Goal: Communication & Community: Answer question/provide support

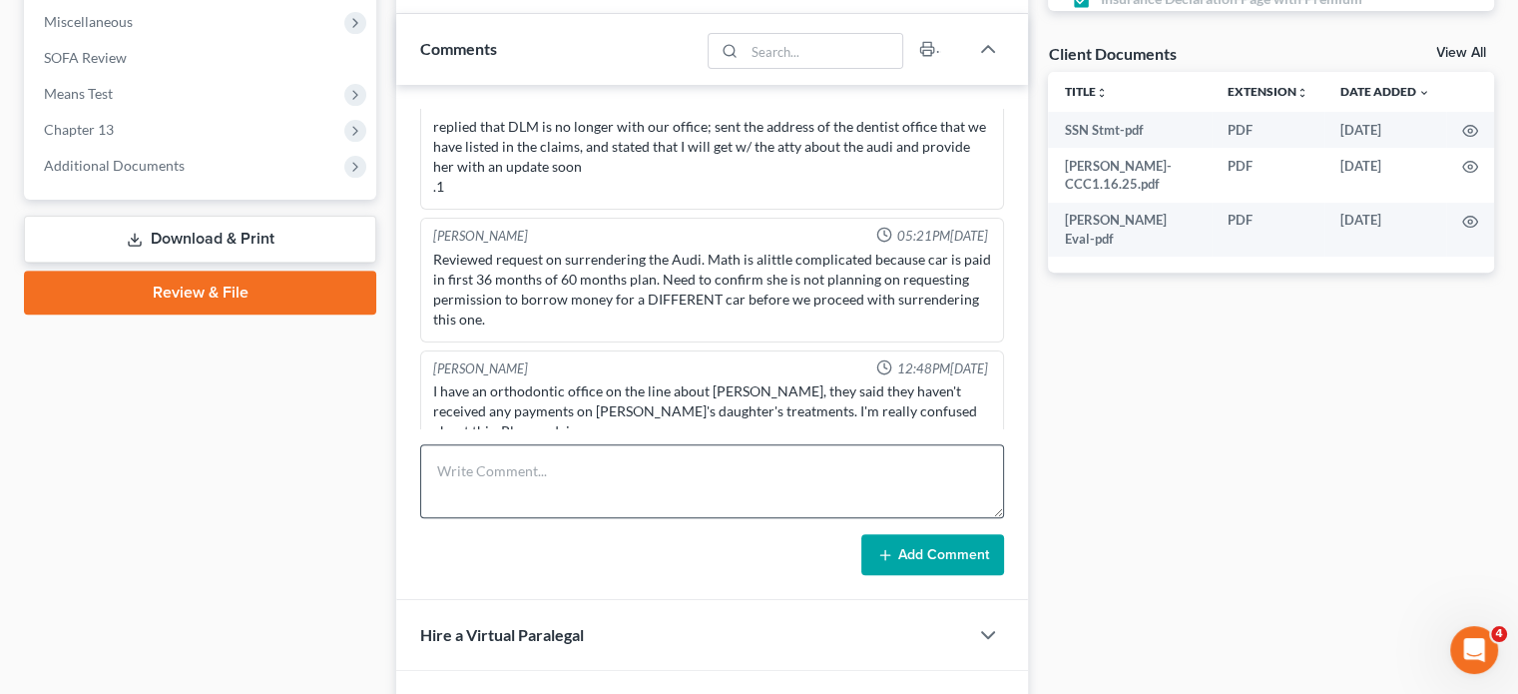
scroll to position [699, 0]
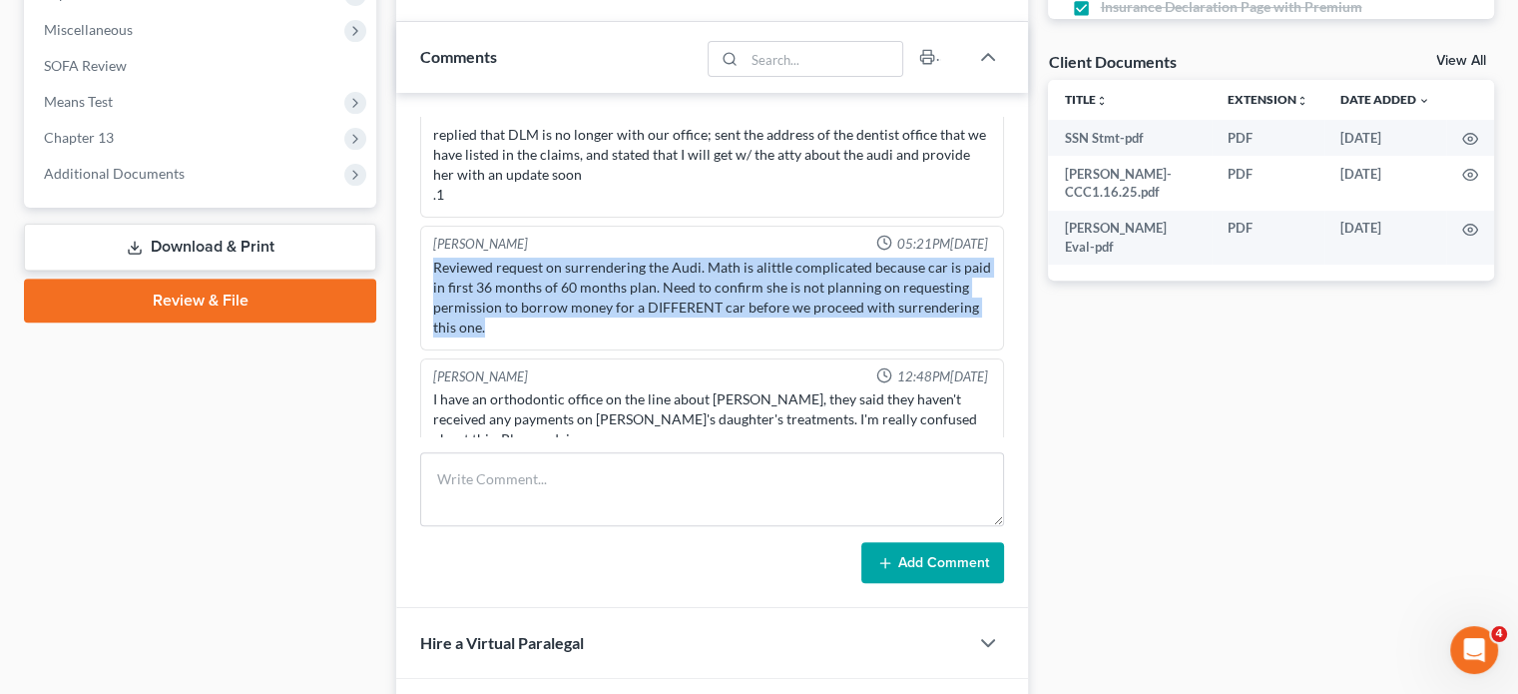
drag, startPoint x: 599, startPoint y: 294, endPoint x: 429, endPoint y: 218, distance: 186.2
click at [429, 253] on div "Reviewed request on surrendering the Audi. Math is alittle complicated because …" at bounding box center [712, 297] width 566 height 88
copy div "Reviewed request on surrendering the Audi. Math is alittle complicated because …"
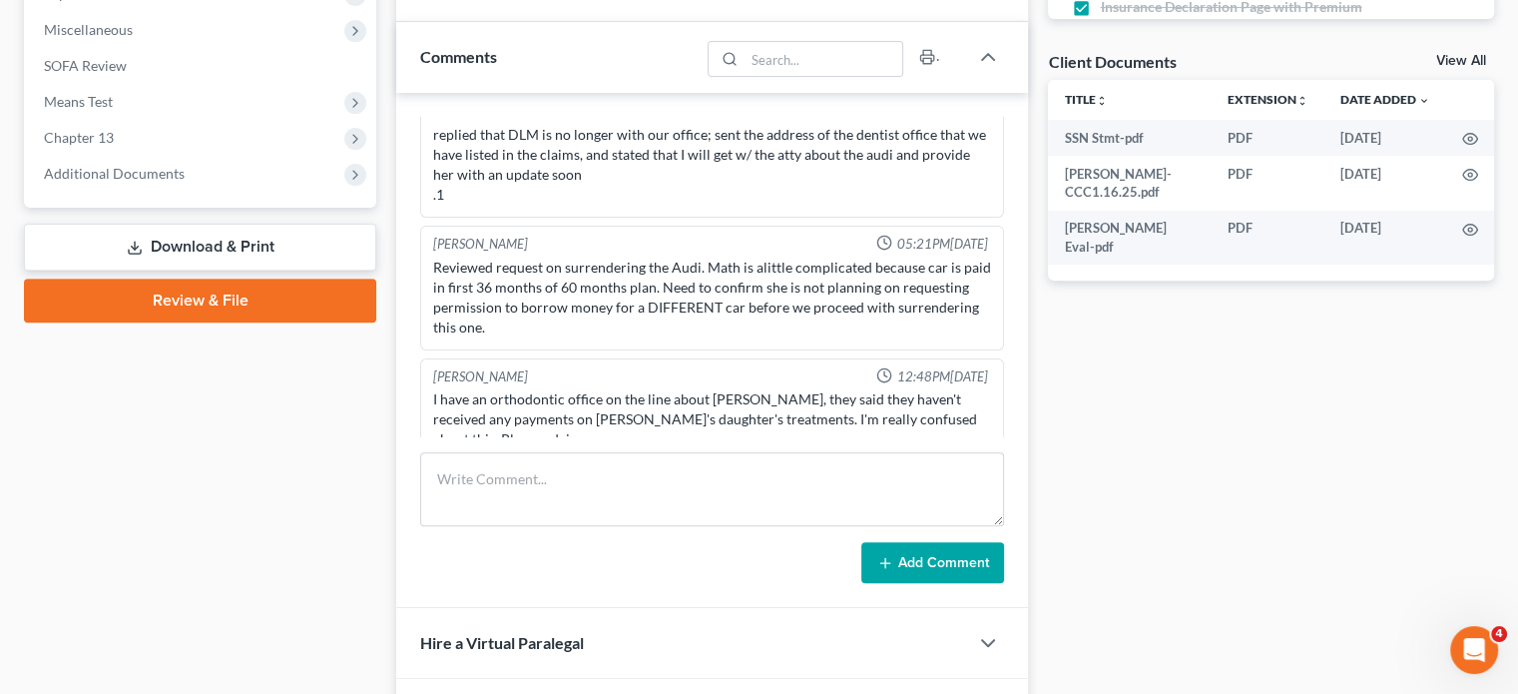
click at [297, 497] on div "Case Dashboard Payments Invoices Payments Payments Credit Report Client Profile" at bounding box center [200, 191] width 372 height 1396
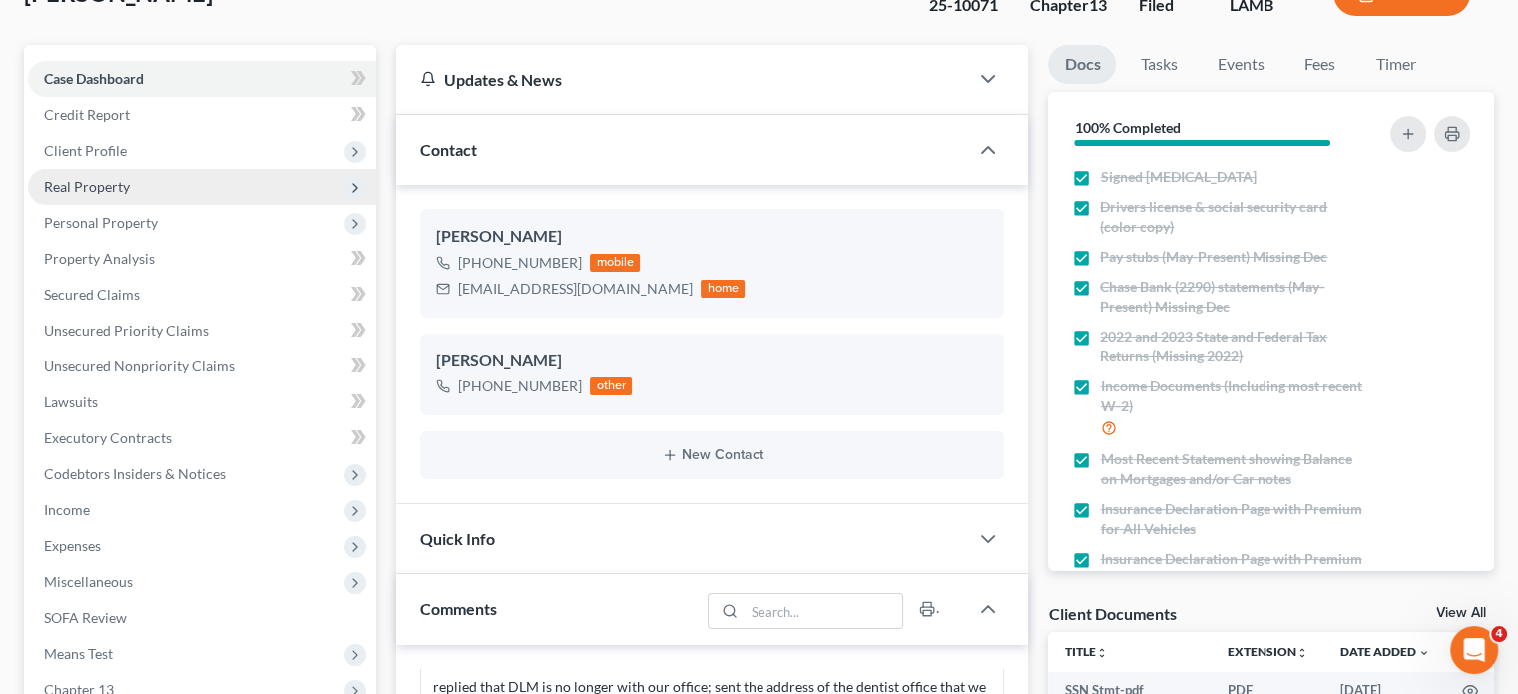
scroll to position [0, 0]
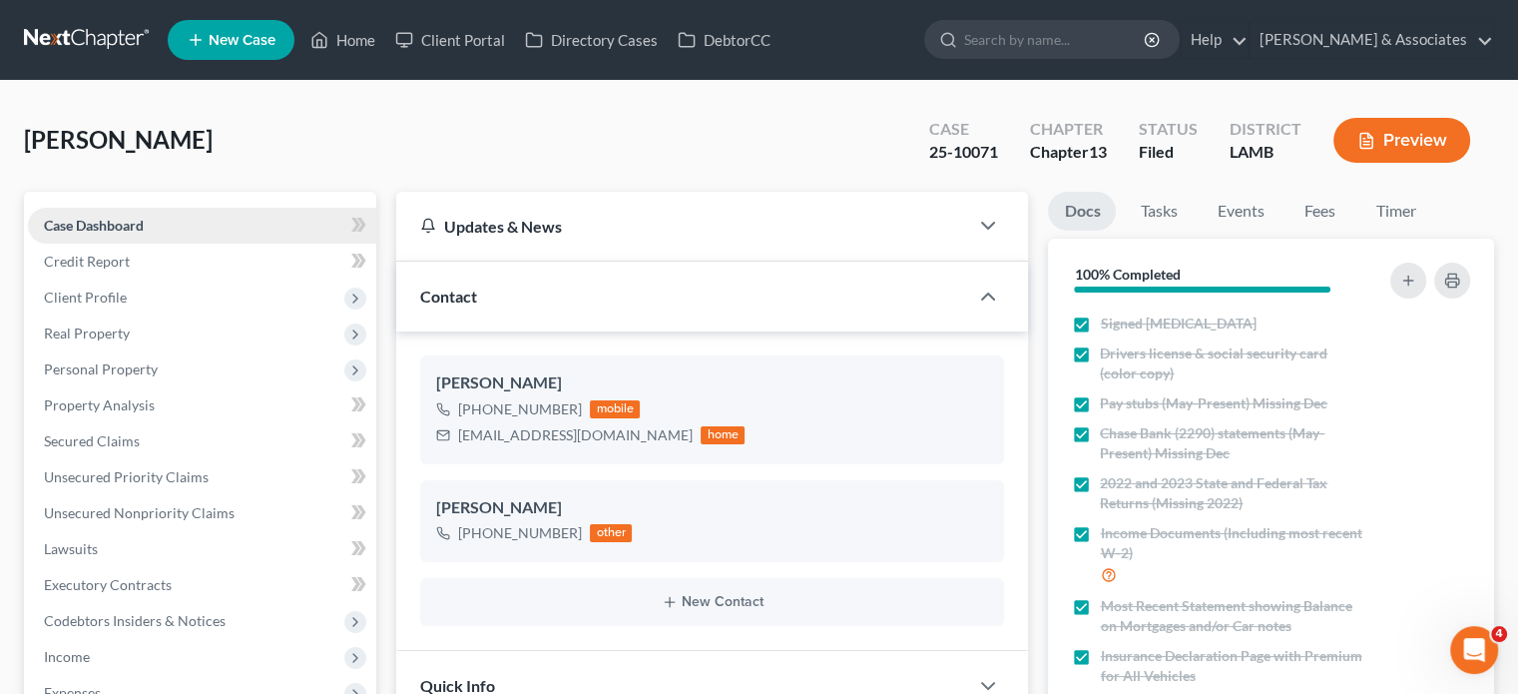
click at [156, 236] on link "Case Dashboard" at bounding box center [202, 226] width 348 height 36
click at [334, 32] on link "Home" at bounding box center [342, 40] width 85 height 36
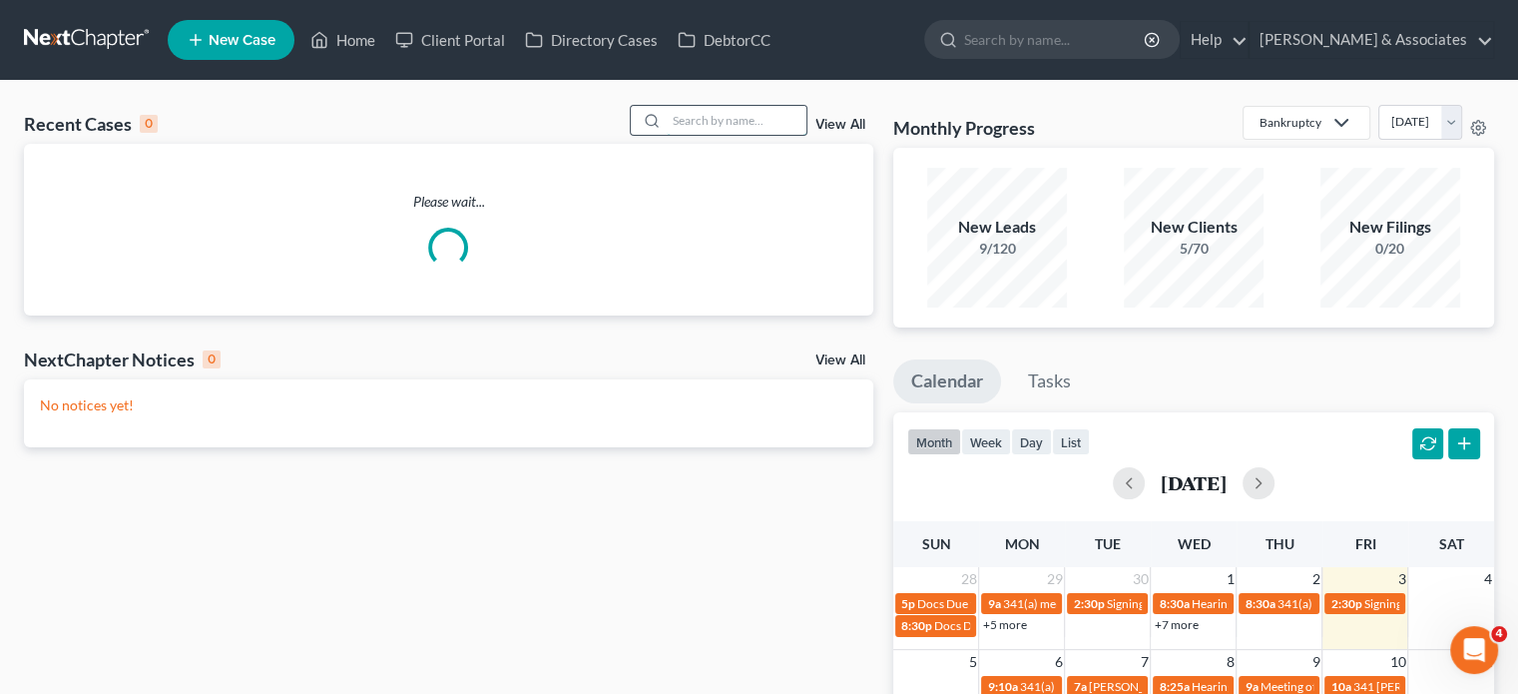
click at [711, 115] on input "search" at bounding box center [737, 120] width 140 height 29
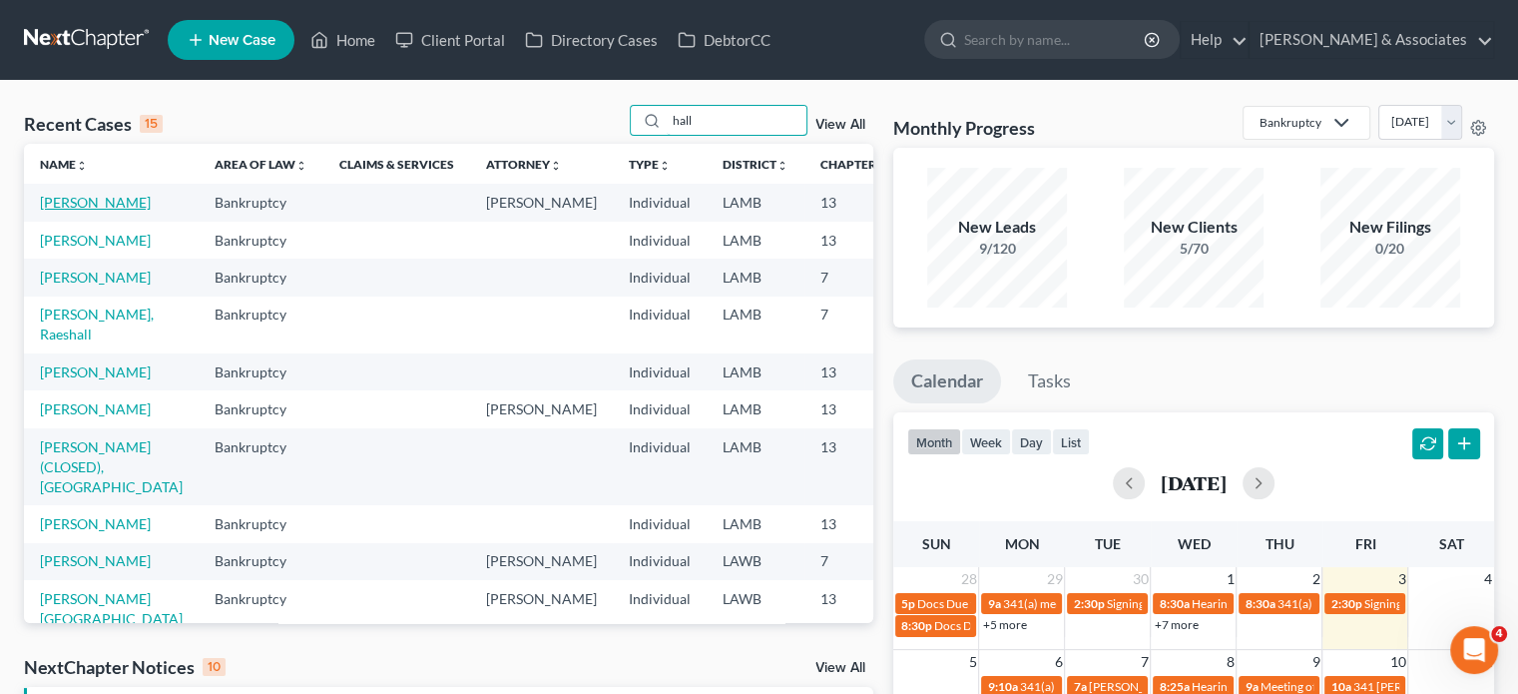
type input "hall"
click at [67, 211] on link "[PERSON_NAME]" at bounding box center [95, 202] width 111 height 17
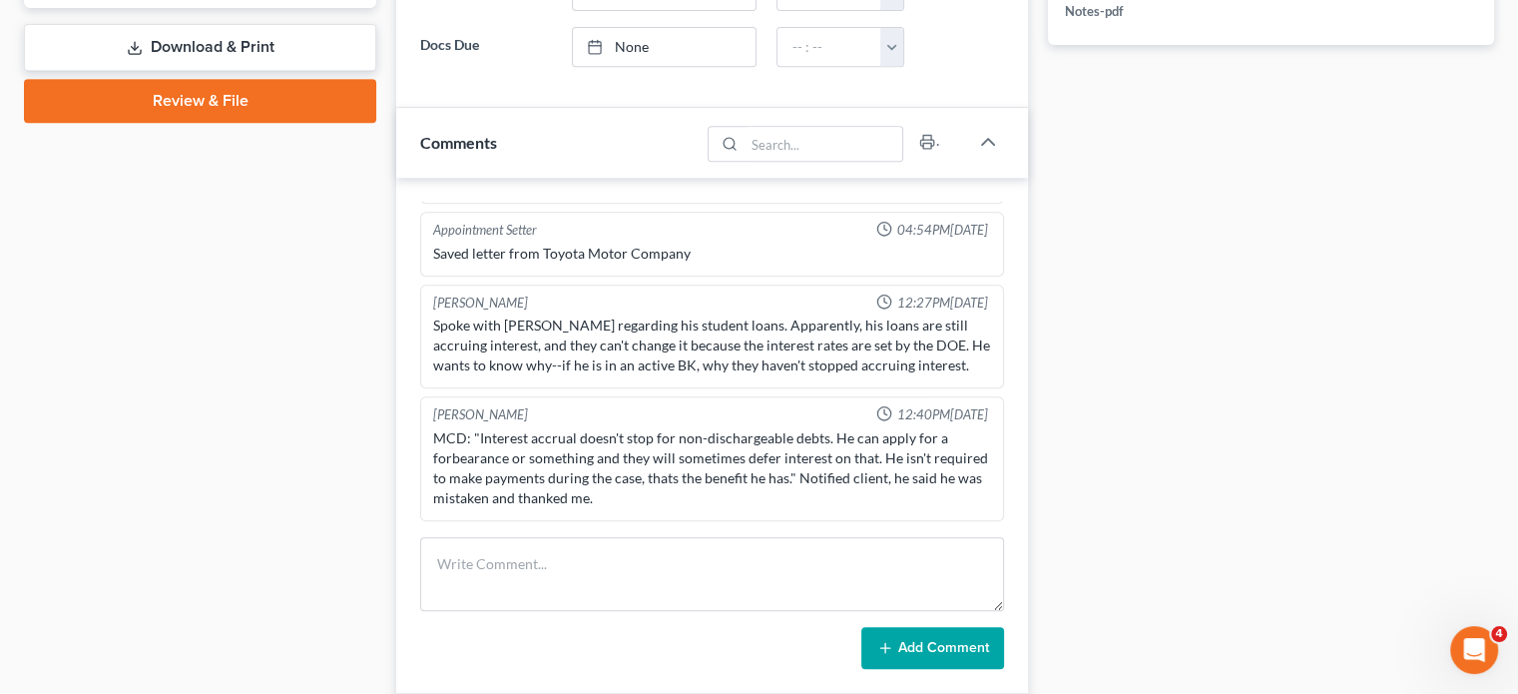
scroll to position [2380, 0]
drag, startPoint x: 311, startPoint y: 343, endPoint x: 326, endPoint y: 324, distance: 24.2
click at [311, 342] on div "Case Dashboard Payments Invoices Payments Payments Credit Report Client Profile" at bounding box center [200, 133] width 372 height 1680
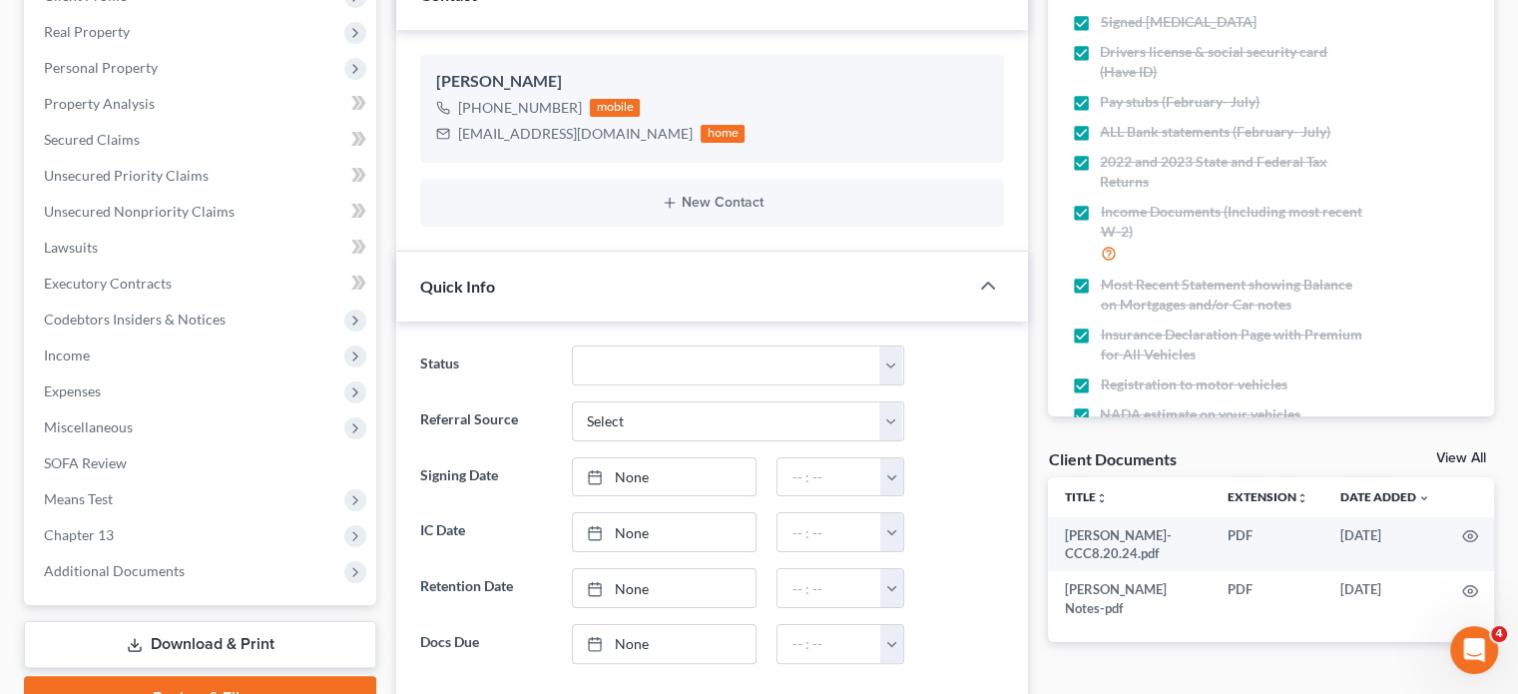
scroll to position [399, 0]
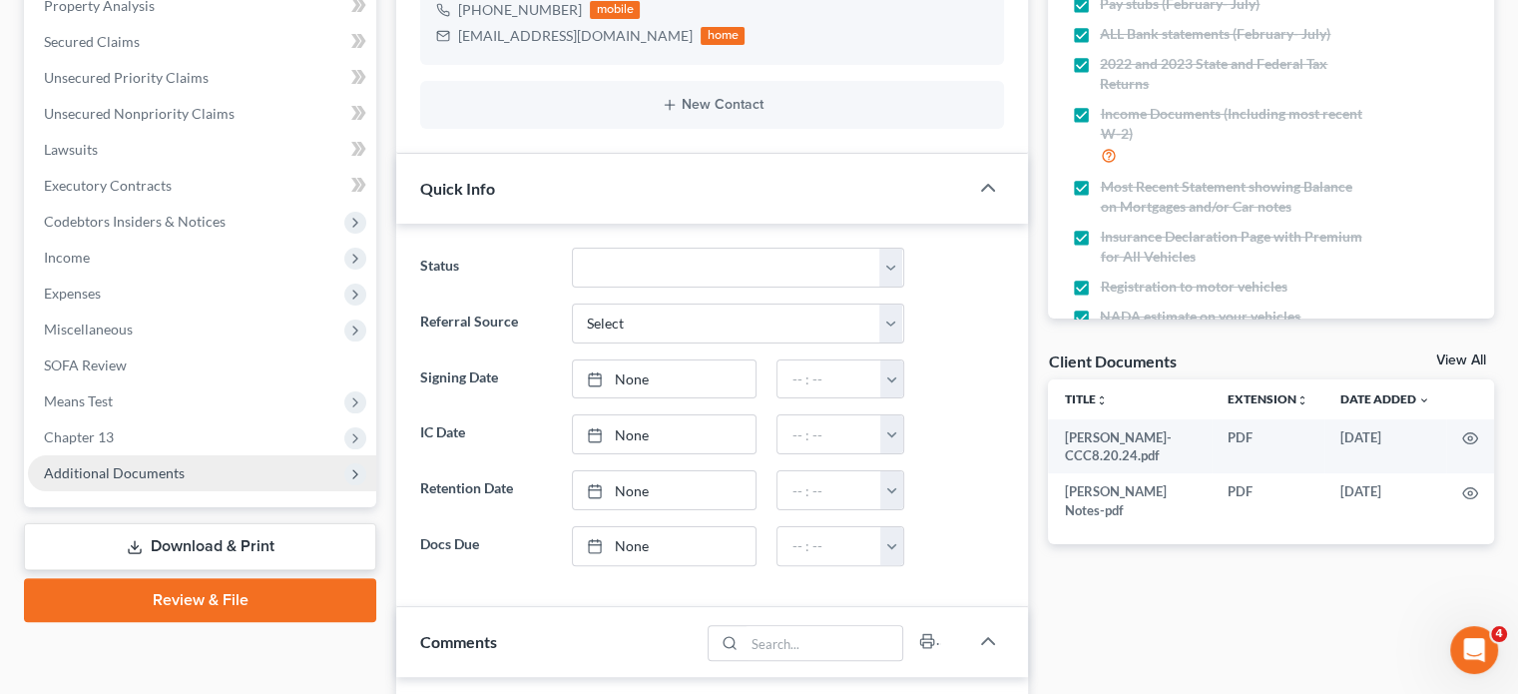
click at [252, 479] on span "Additional Documents" at bounding box center [202, 473] width 348 height 36
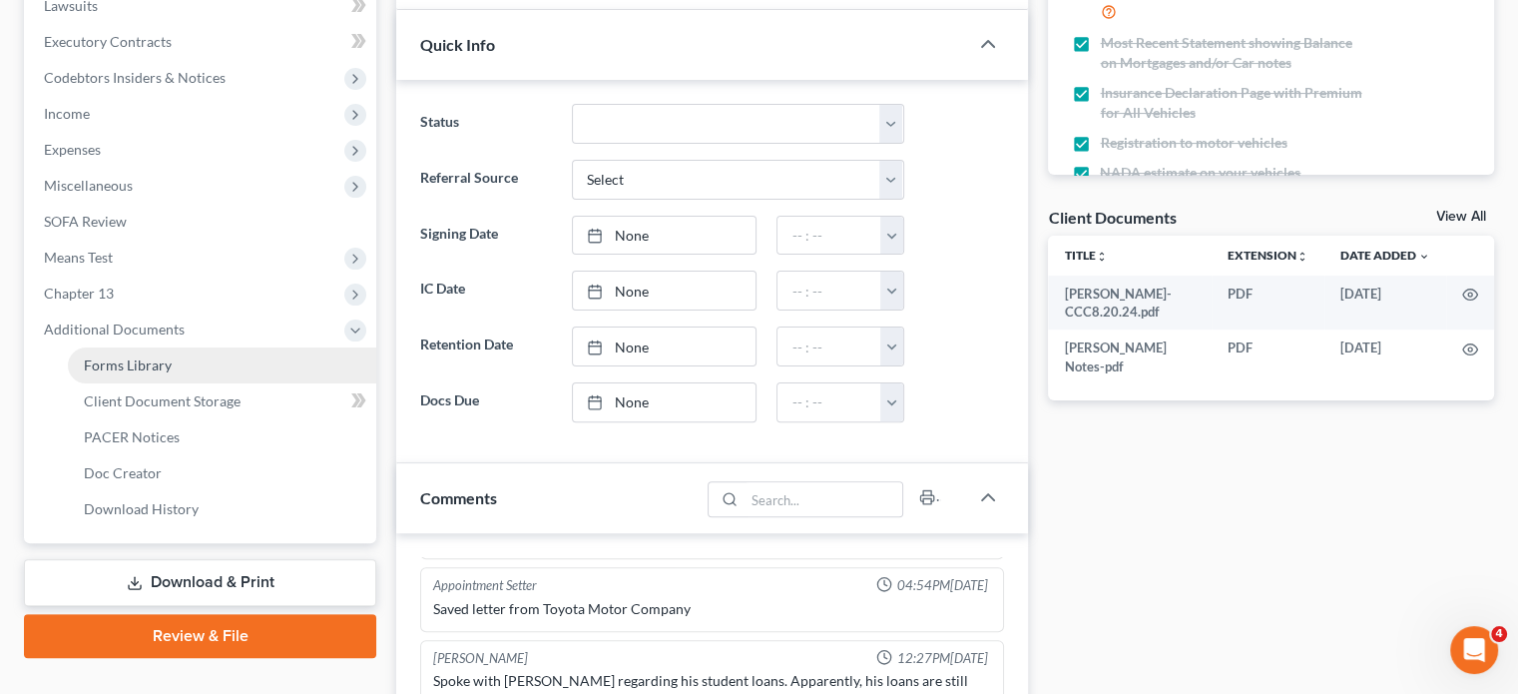
scroll to position [599, 0]
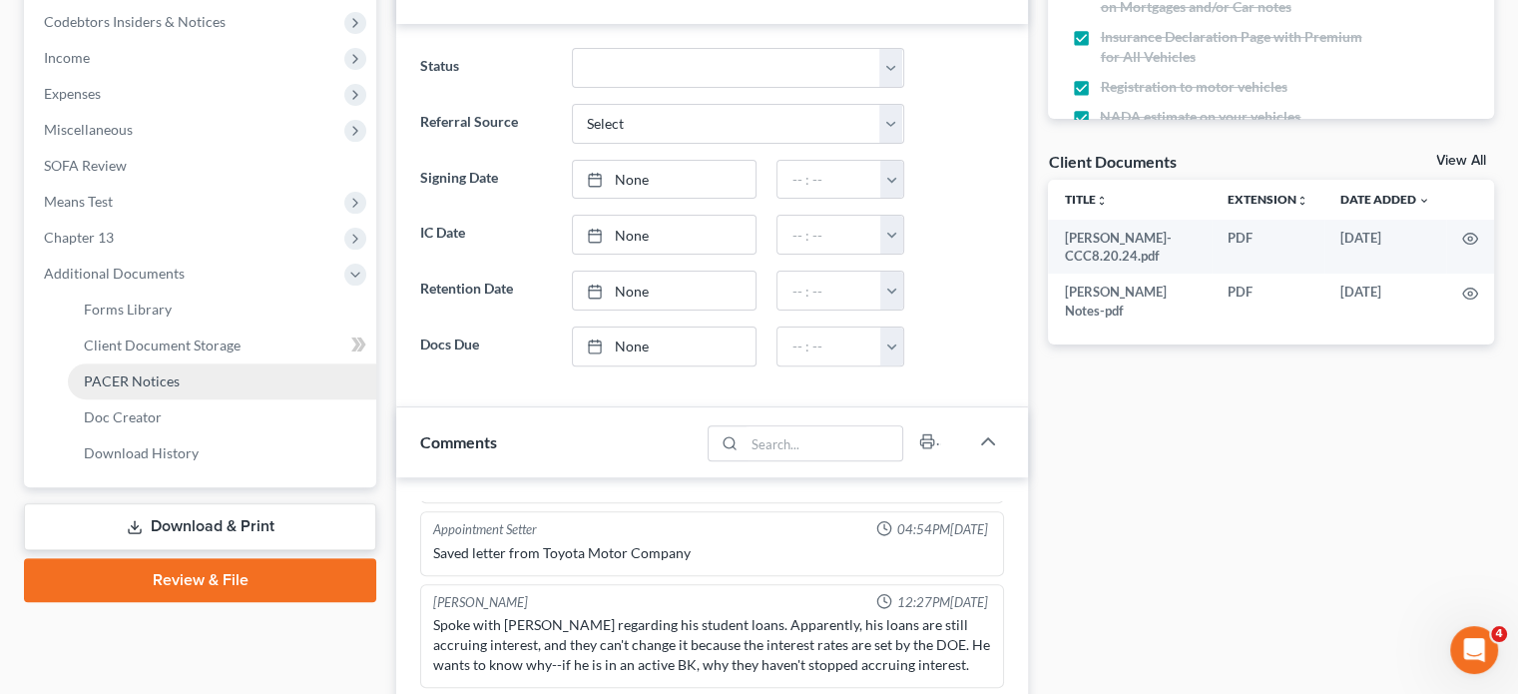
click at [254, 382] on link "PACER Notices" at bounding box center [222, 381] width 308 height 36
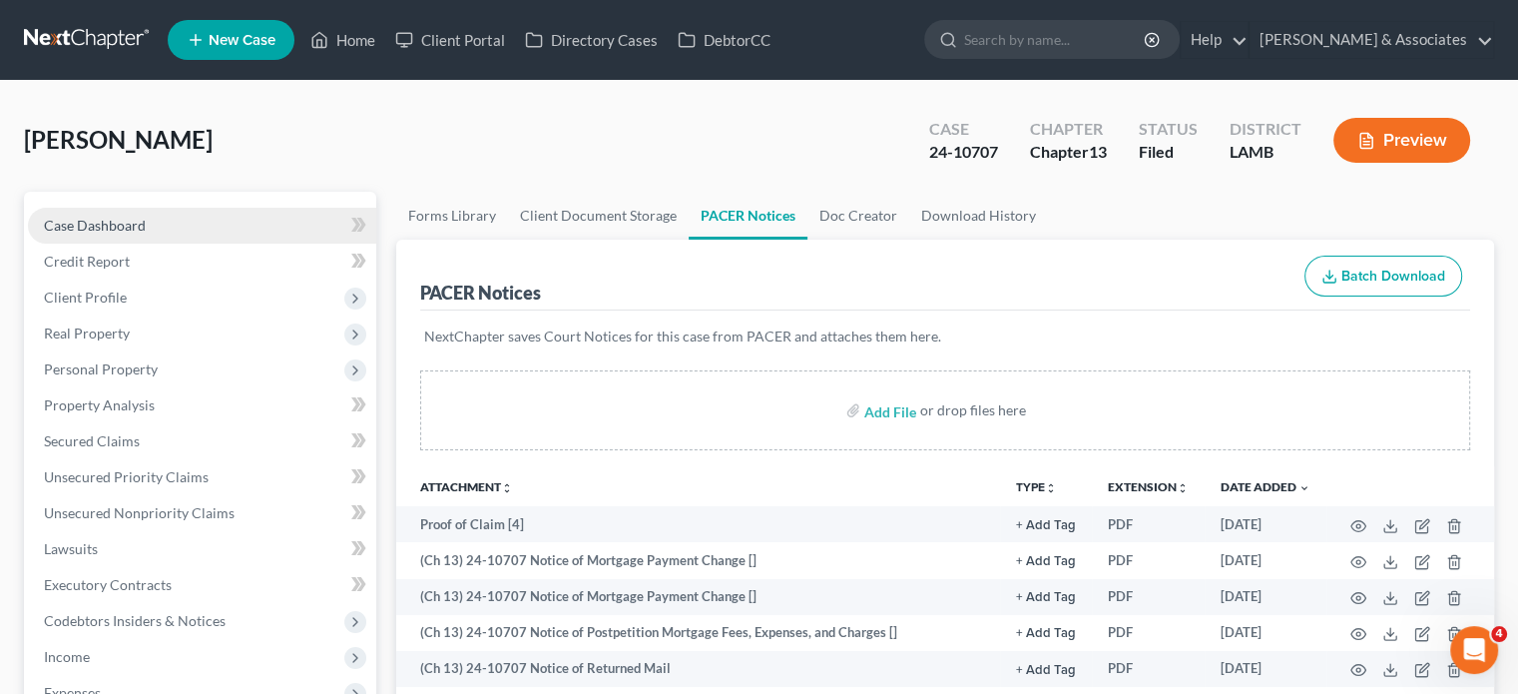
click at [116, 219] on span "Case Dashboard" at bounding box center [95, 225] width 102 height 17
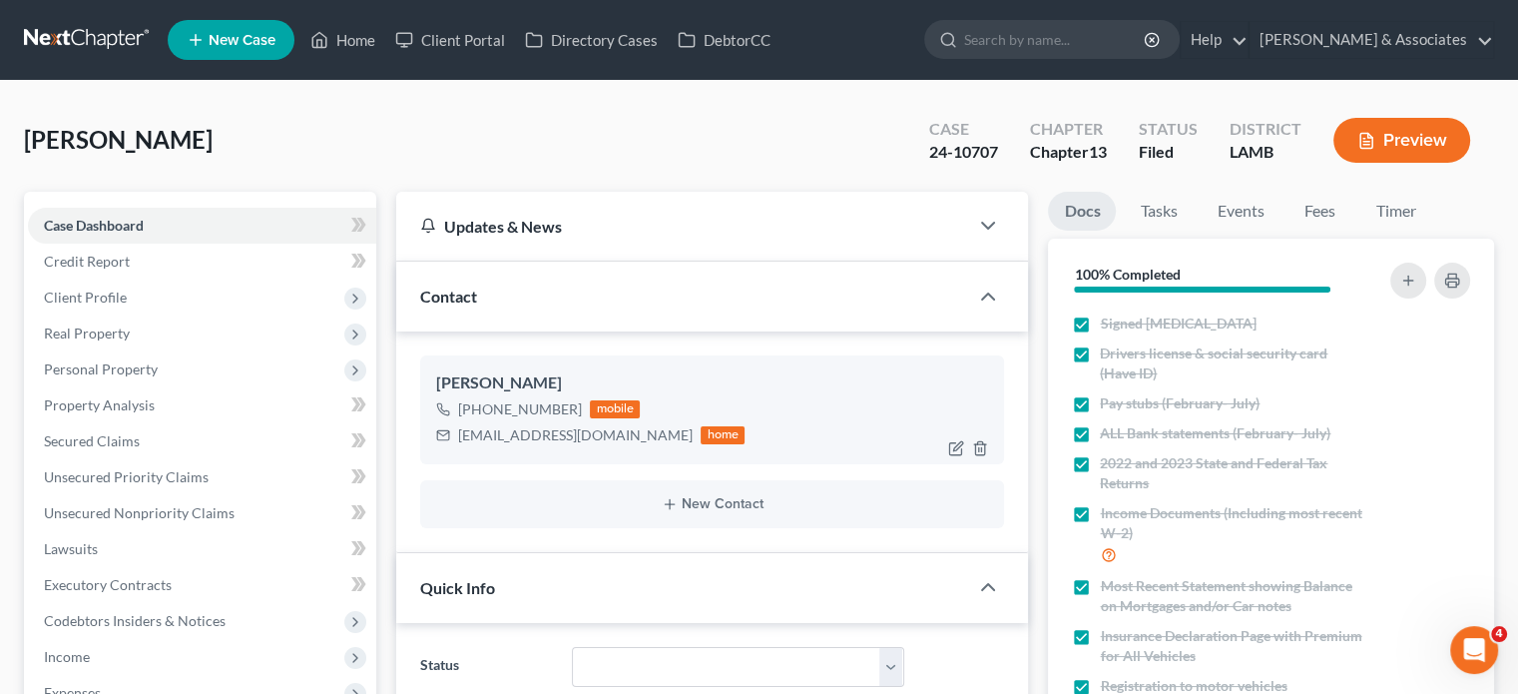
scroll to position [2380, 0]
drag, startPoint x: 455, startPoint y: 436, endPoint x: 588, endPoint y: 435, distance: 132.7
click at [588, 435] on div "[EMAIL_ADDRESS][DOMAIN_NAME] home" at bounding box center [590, 435] width 308 height 26
copy div "[EMAIL_ADDRESS][DOMAIN_NAME]"
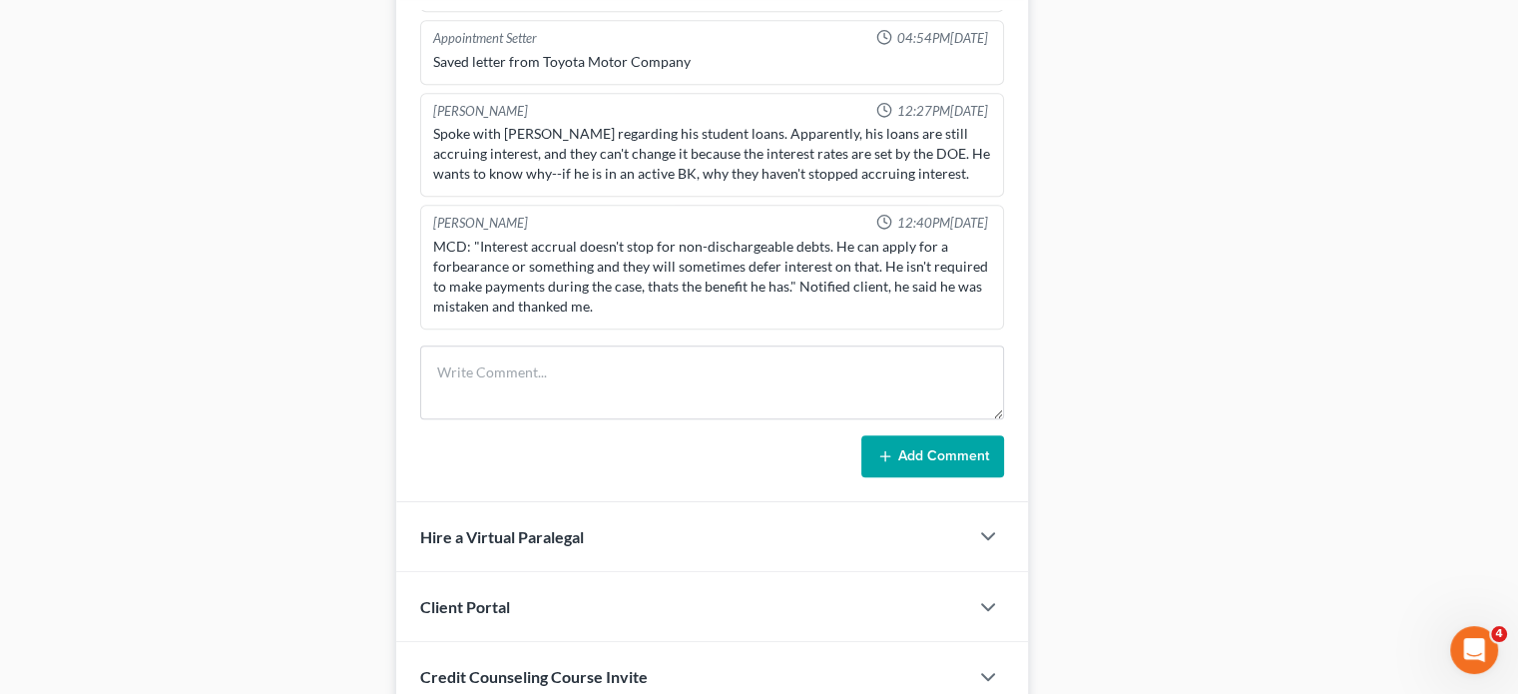
scroll to position [1098, 0]
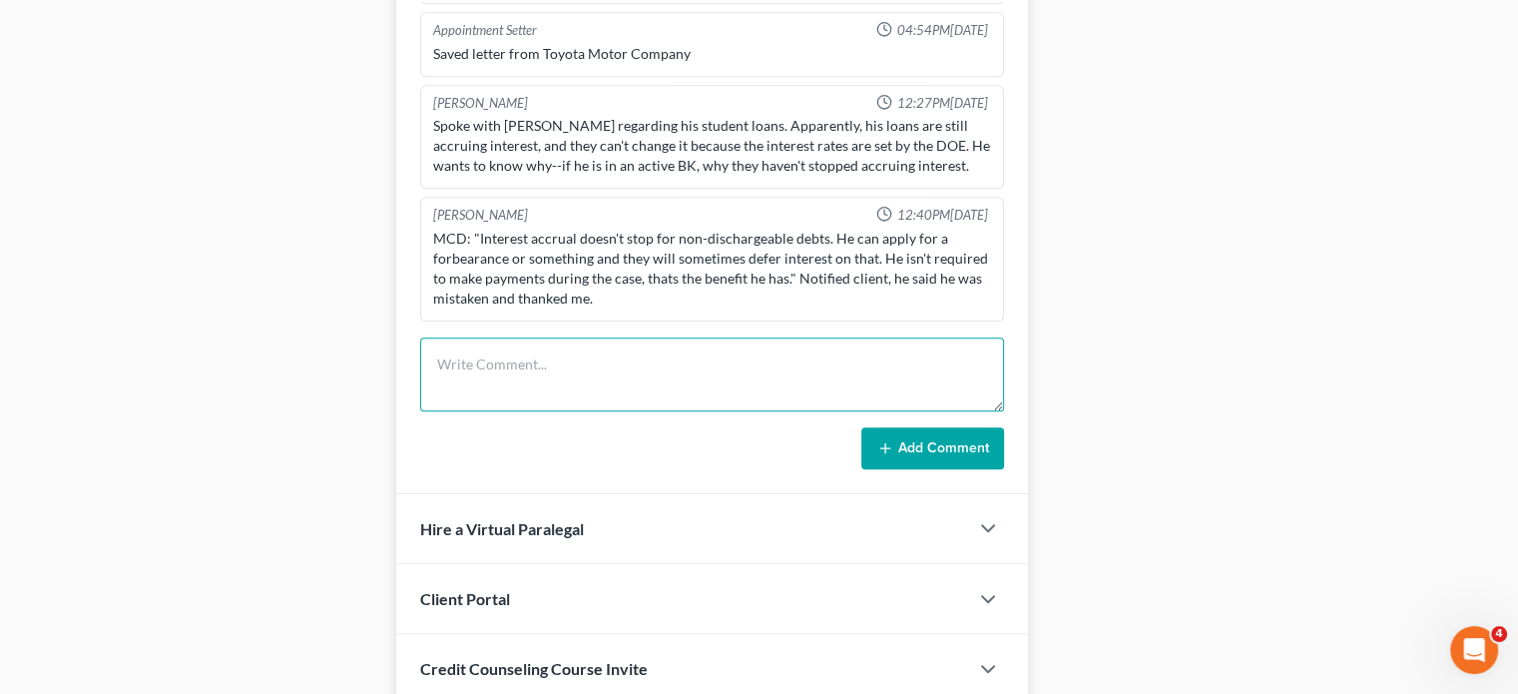
click at [604, 351] on textarea at bounding box center [712, 374] width 584 height 74
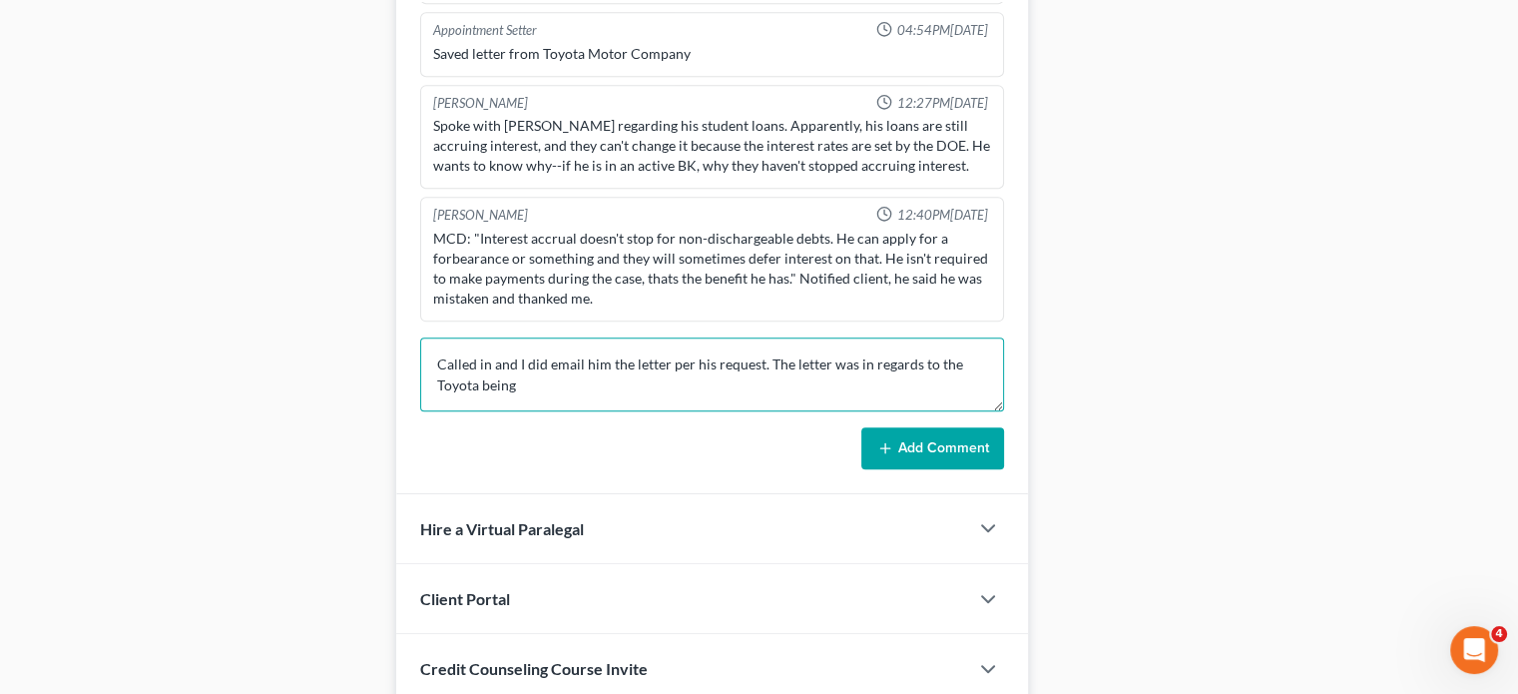
click at [547, 388] on textarea "Called in and I did email him the letter per his request. The letter was in reg…" at bounding box center [712, 374] width 584 height 74
click at [550, 388] on textarea "Called in and I did email him the letter per his request. The letter was in reg…" at bounding box center [712, 374] width 584 height 74
type textarea "Called in and I did email him the letter per his request. The letter was in reg…"
click at [915, 438] on button "Add Comment" at bounding box center [932, 448] width 143 height 42
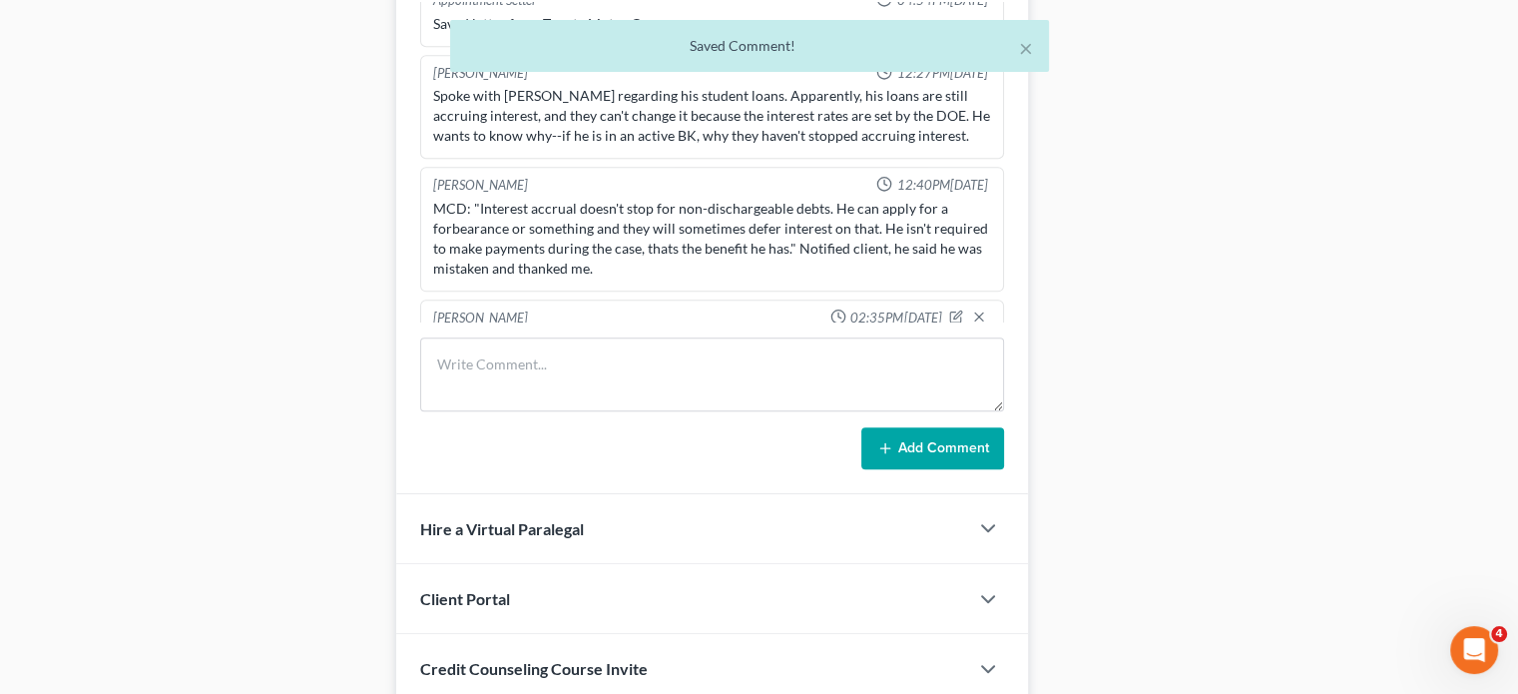
scroll to position [2474, 0]
